Goal: Task Accomplishment & Management: Use online tool/utility

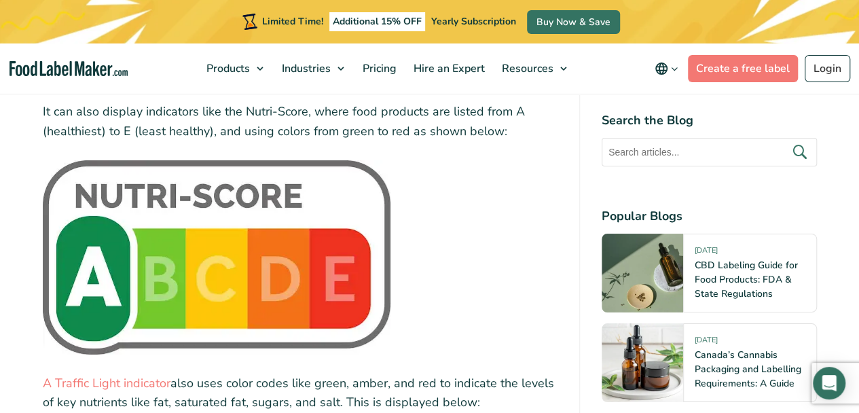
scroll to position [2648, 0]
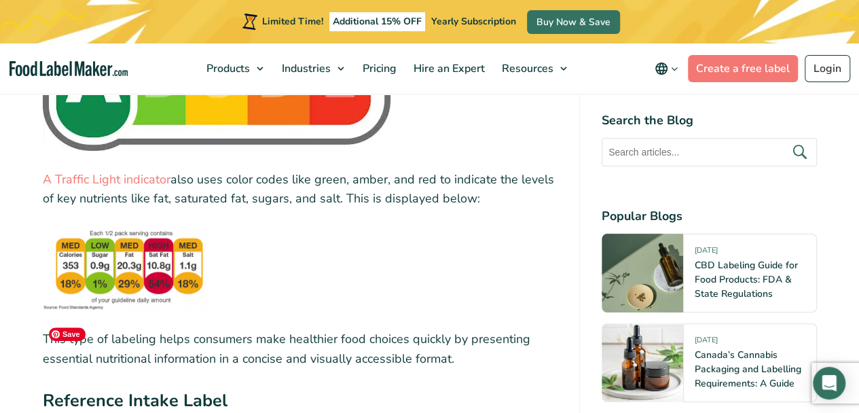
click at [130, 267] on img at bounding box center [127, 268] width 169 height 83
click at [130, 178] on link "A Traffic Light indicator" at bounding box center [107, 179] width 128 height 16
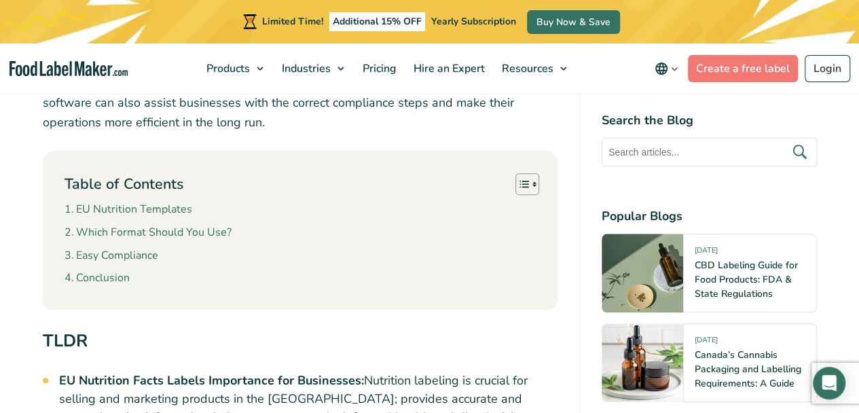
scroll to position [611, 0]
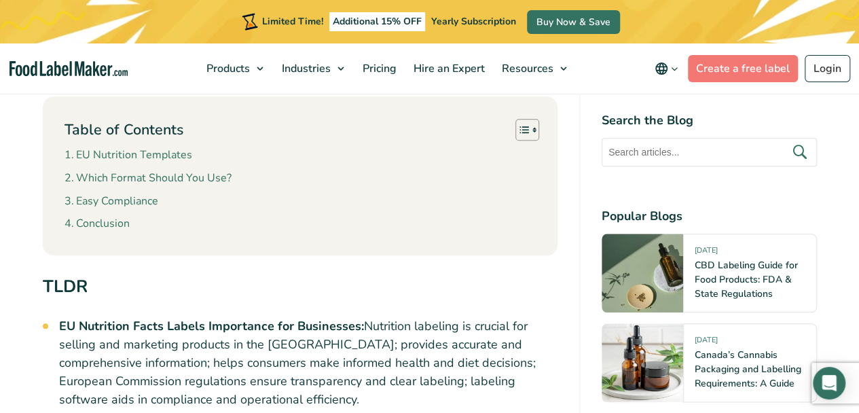
click at [140, 151] on link "EU Nutrition Templates" at bounding box center [129, 156] width 128 height 18
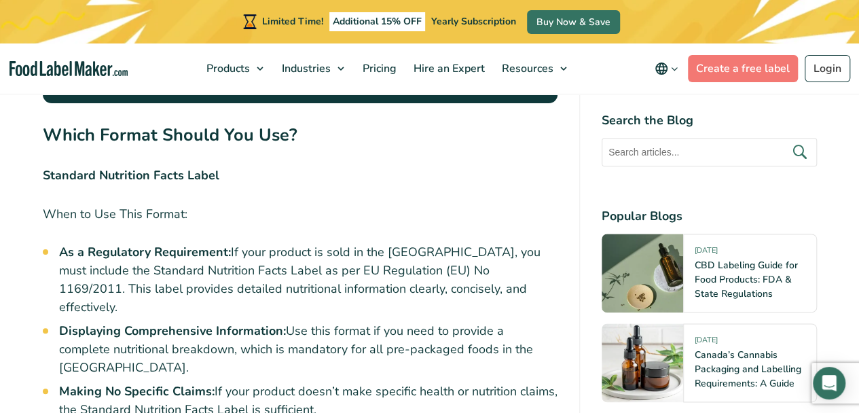
scroll to position [3140, 0]
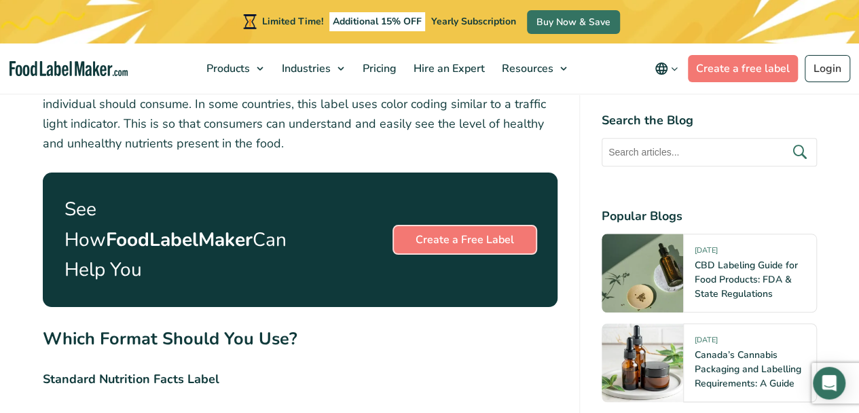
click at [440, 238] on link "Create a Free Label" at bounding box center [465, 239] width 142 height 27
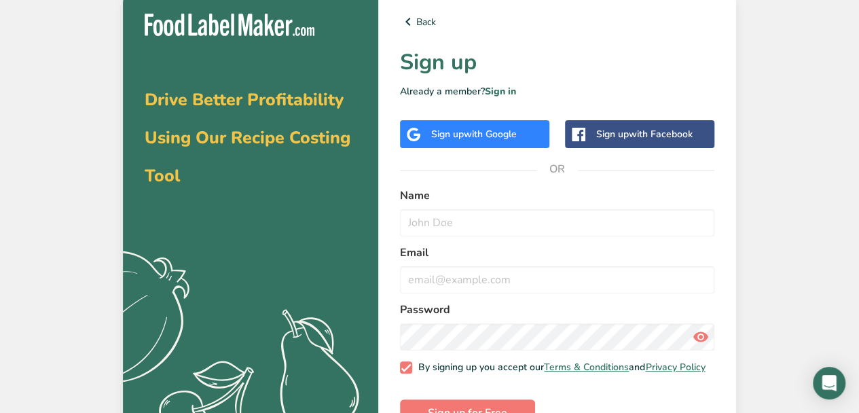
click at [451, 132] on div "Sign up with Google" at bounding box center [474, 134] width 86 height 14
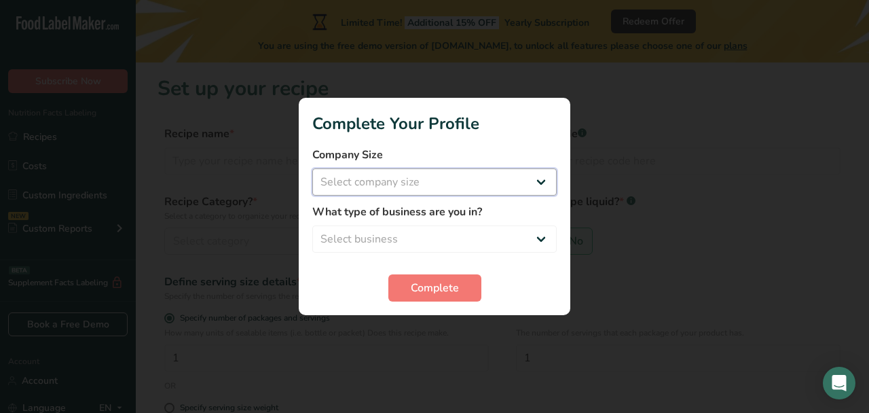
click at [496, 180] on select "Select company size Fewer than 10 Employees 10 to 50 Employees 51 to 500 Employ…" at bounding box center [434, 181] width 244 height 27
select select "1"
click at [312, 168] on select "Select company size Fewer than 10 Employees 10 to 50 Employees 51 to 500 Employ…" at bounding box center [434, 181] width 244 height 27
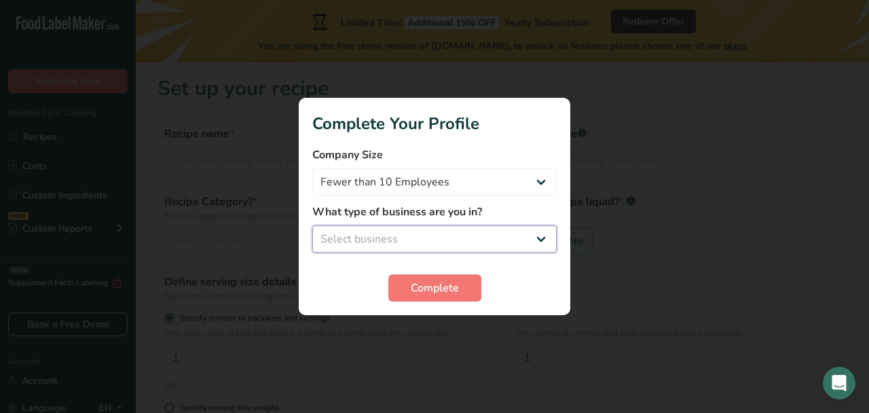
click at [483, 237] on select "Select business Packaged Food Manufacturer Restaurant & Cafe Bakery Meal Plans …" at bounding box center [434, 238] width 244 height 27
select select "6"
click at [312, 225] on select "Select business Packaged Food Manufacturer Restaurant & Cafe Bakery Meal Plans …" at bounding box center [434, 238] width 244 height 27
click at [456, 294] on span "Complete" at bounding box center [435, 288] width 48 height 16
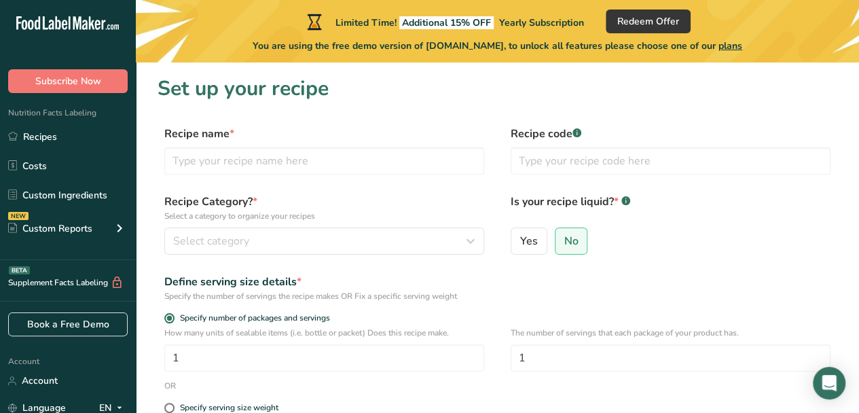
scroll to position [204, 0]
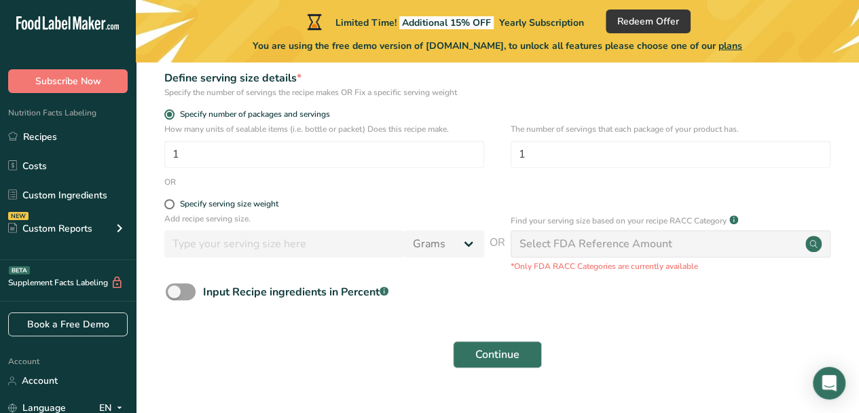
click at [701, 333] on div "Continue" at bounding box center [498, 354] width 680 height 43
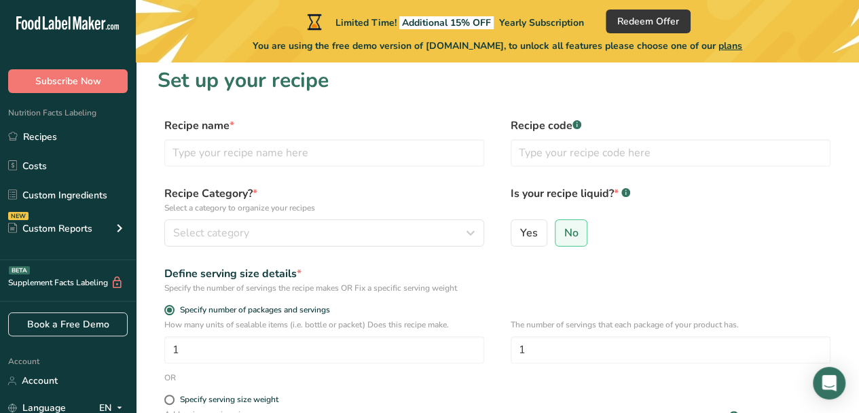
scroll to position [0, 0]
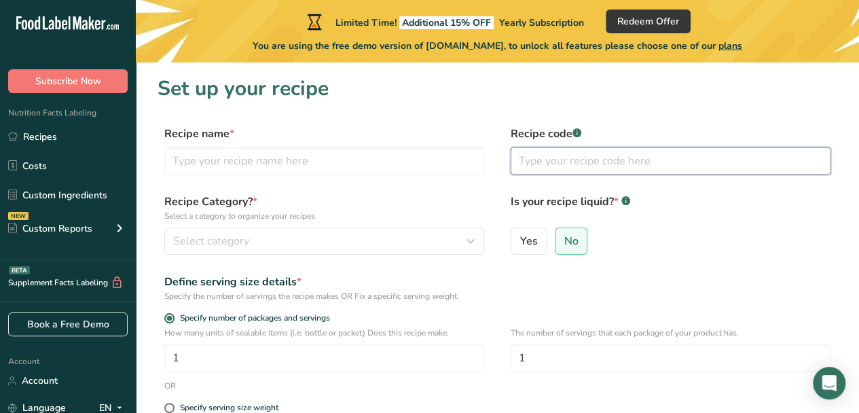
click at [594, 163] on input "text" at bounding box center [671, 160] width 320 height 27
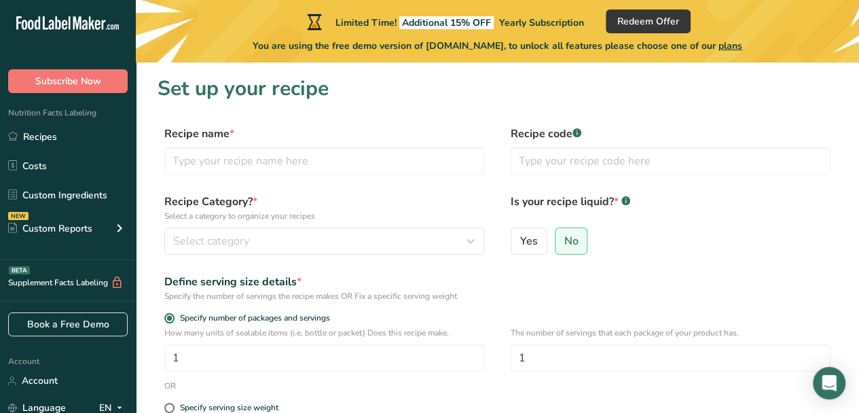
click at [714, 238] on div "Yes No" at bounding box center [671, 244] width 320 height 35
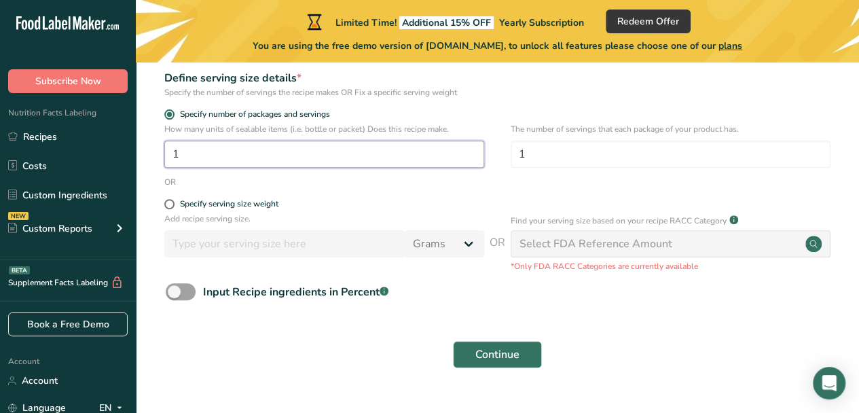
click at [231, 153] on input "1" at bounding box center [324, 154] width 320 height 27
drag, startPoint x: 196, startPoint y: 155, endPoint x: 120, endPoint y: 146, distance: 76.6
click at [120, 146] on div ".a-20{fill:#fff;} Subscribe Now Nutrition Facts Labeling Recipes Costs Custom I…" at bounding box center [429, 118] width 859 height 645
type input "8"
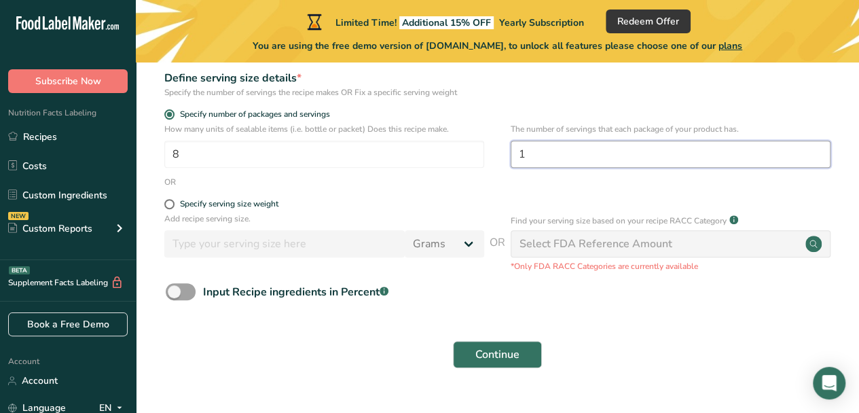
drag, startPoint x: 540, startPoint y: 153, endPoint x: 512, endPoint y: 153, distance: 28.5
click at [512, 153] on input "1" at bounding box center [671, 154] width 320 height 27
